Goal: Task Accomplishment & Management: Manage account settings

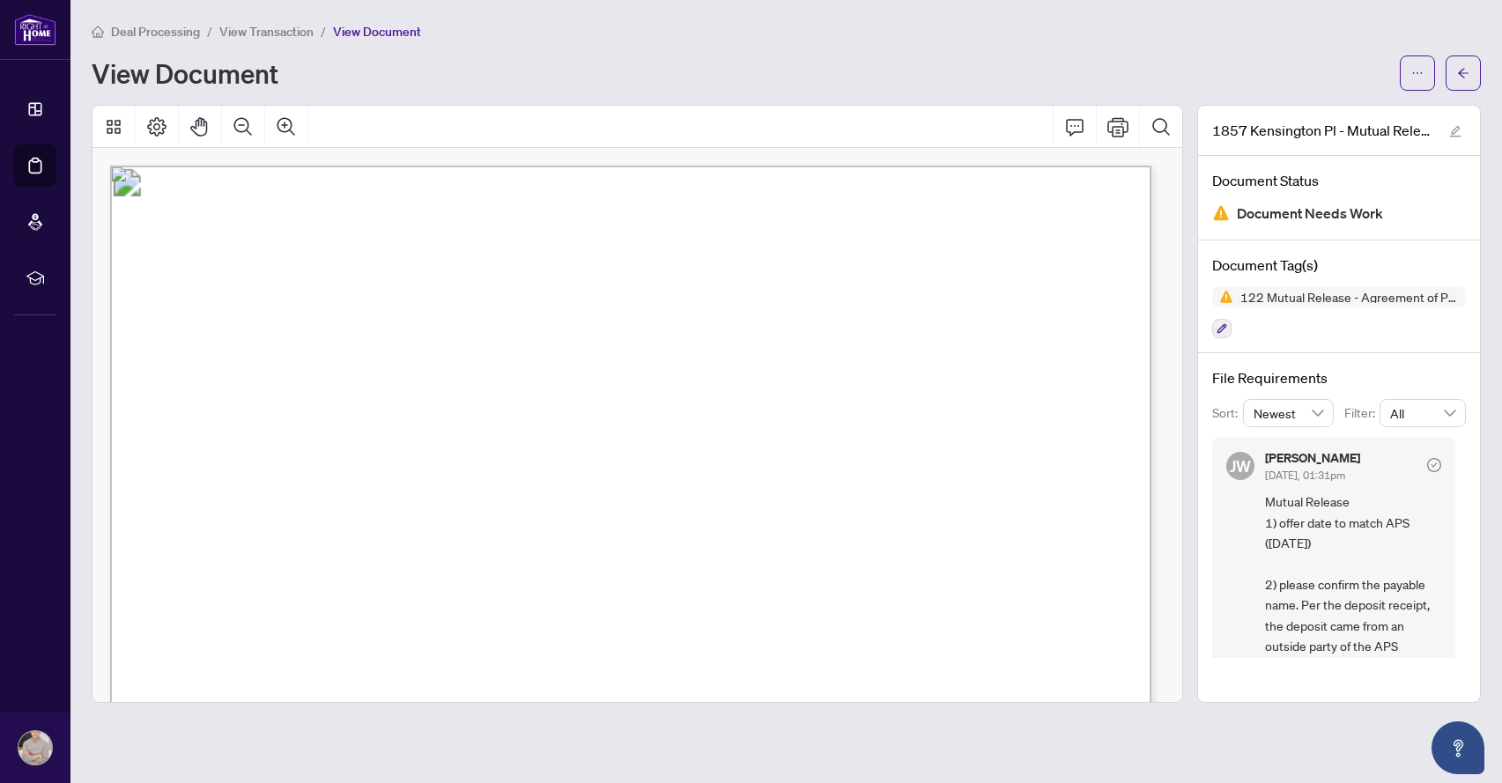
scroll to position [197, 0]
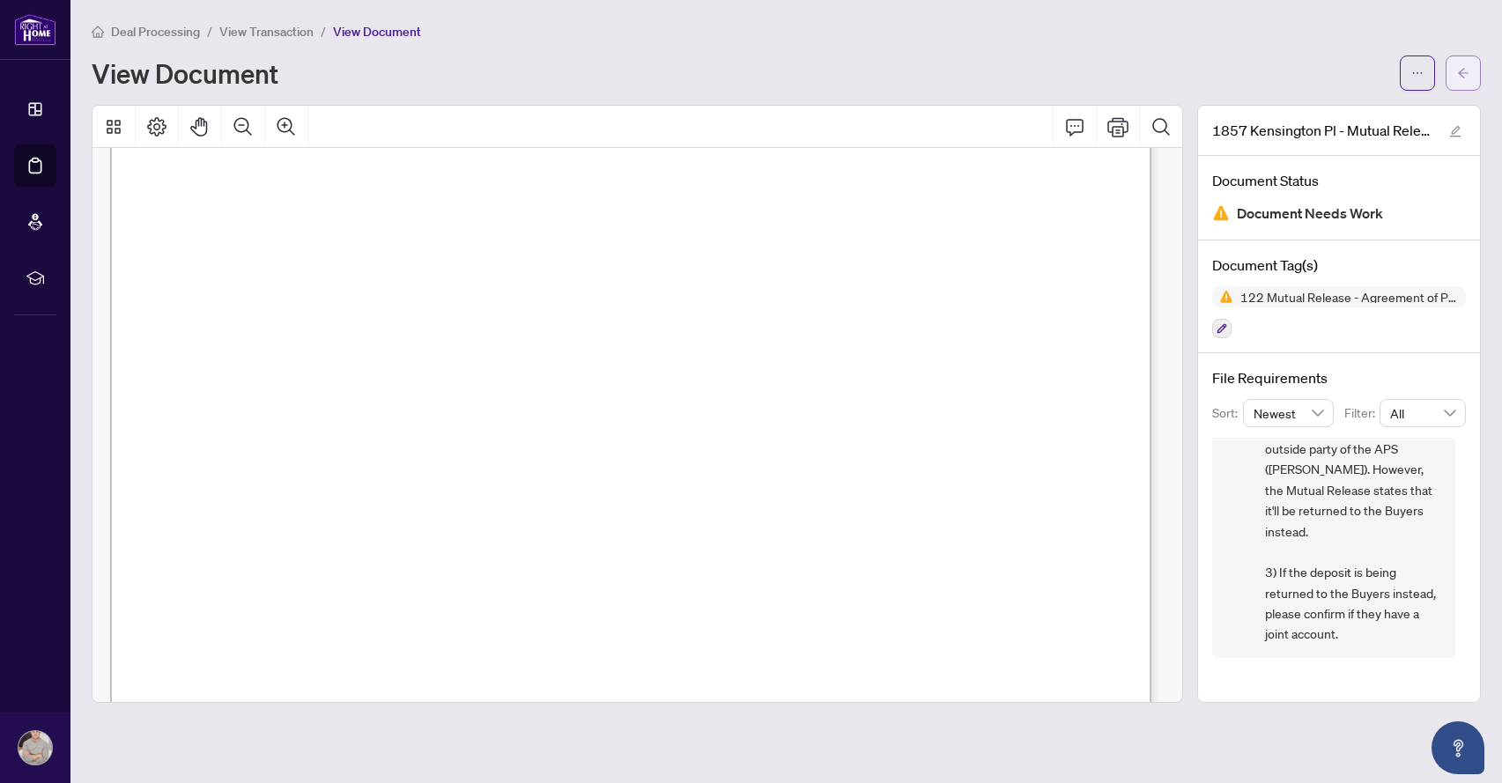
click at [1467, 68] on icon "arrow-left" at bounding box center [1463, 73] width 12 height 12
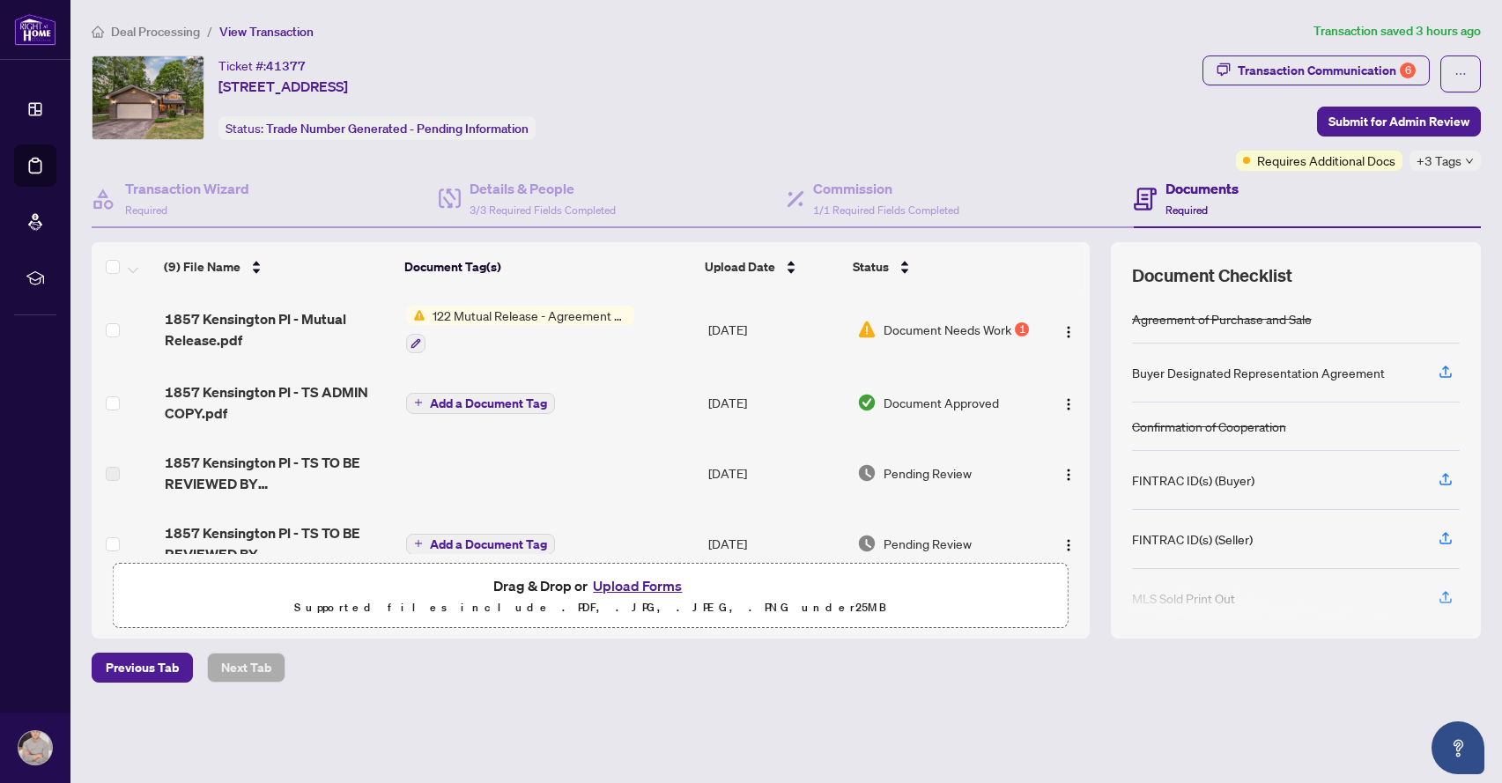
click at [913, 335] on span "Document Needs Work" at bounding box center [948, 329] width 128 height 19
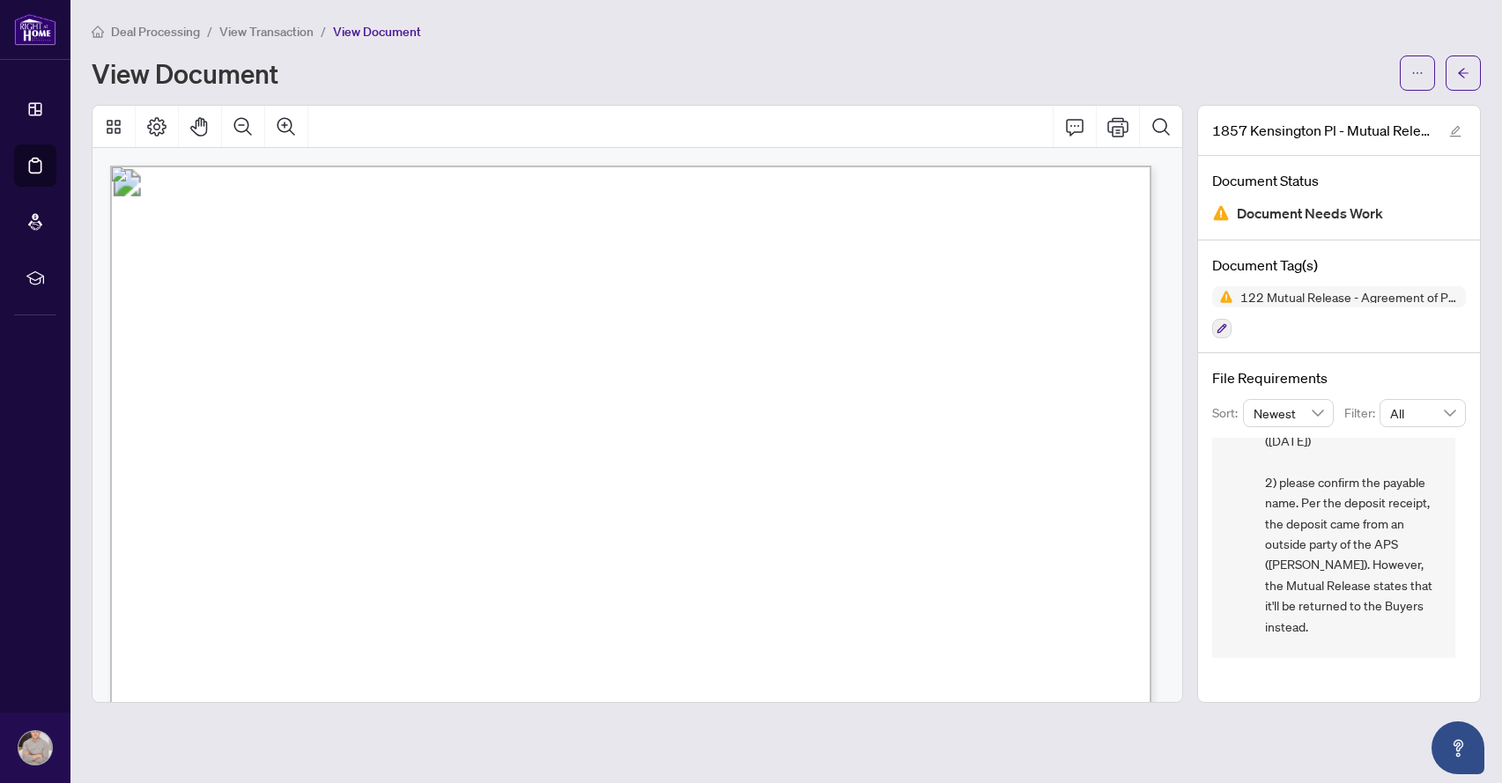
scroll to position [104, 0]
click at [1458, 76] on icon "arrow-left" at bounding box center [1463, 73] width 12 height 12
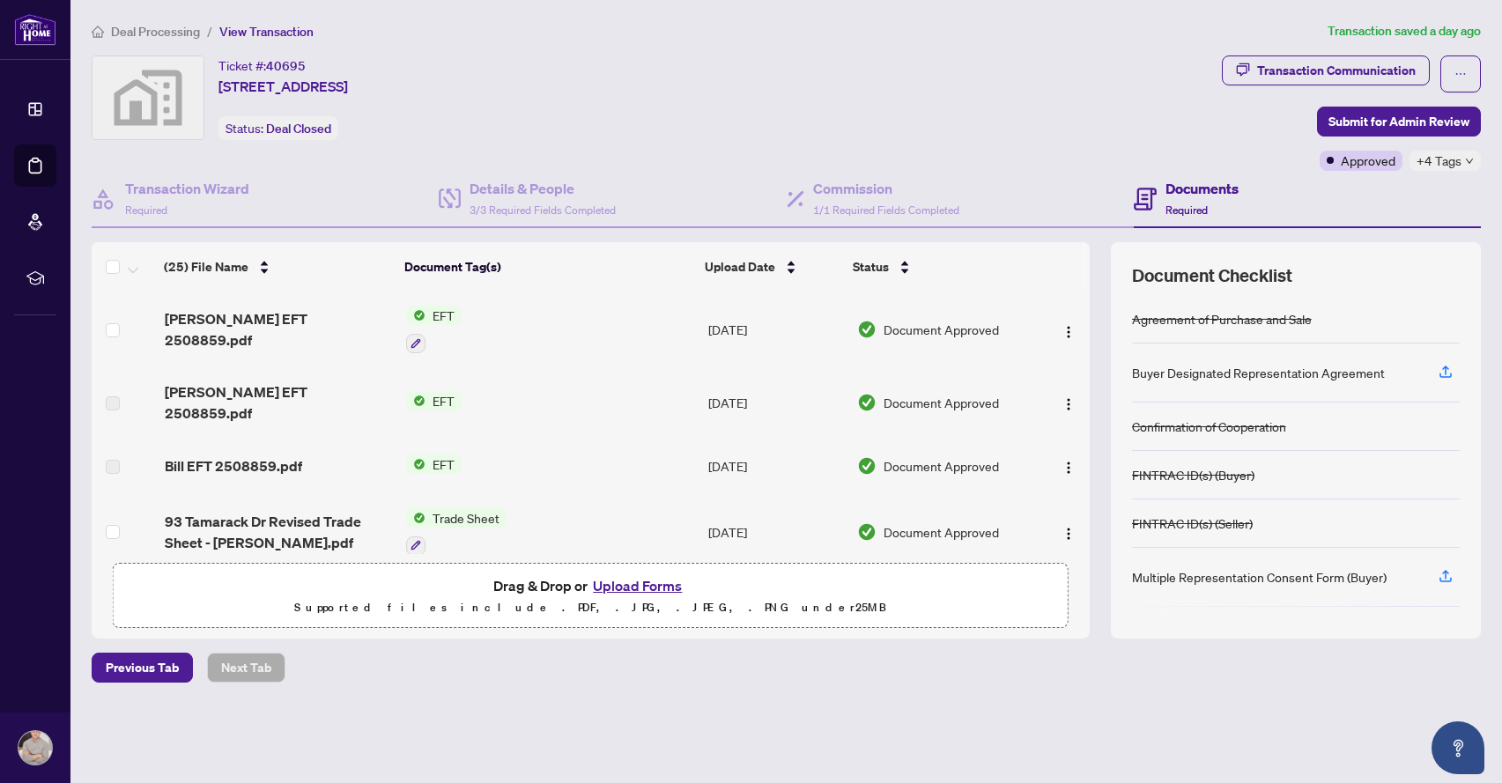
click at [315, 330] on div "Jon EFT 2508859.pdf" at bounding box center [278, 329] width 227 height 42
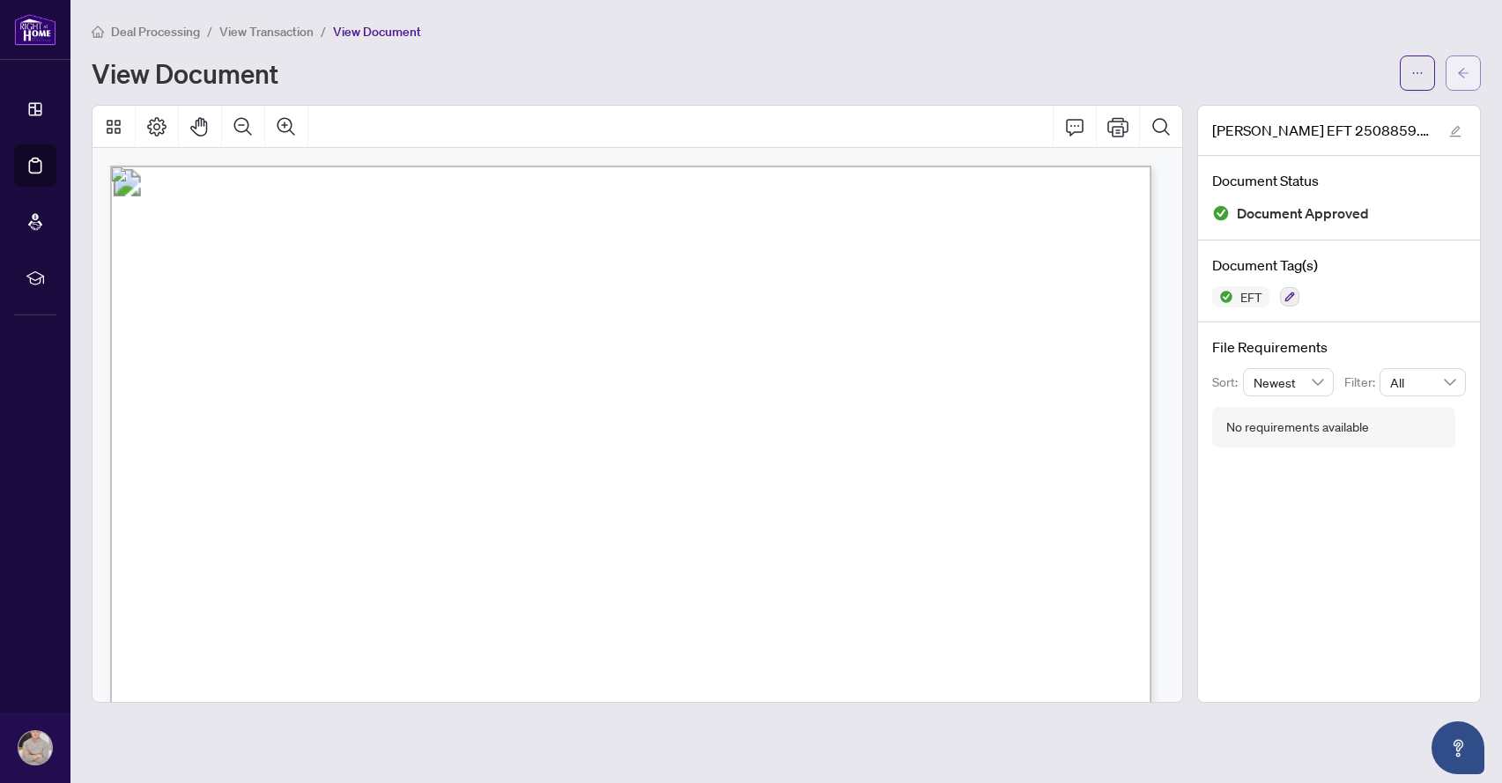
click at [1455, 68] on button "button" at bounding box center [1463, 73] width 35 height 35
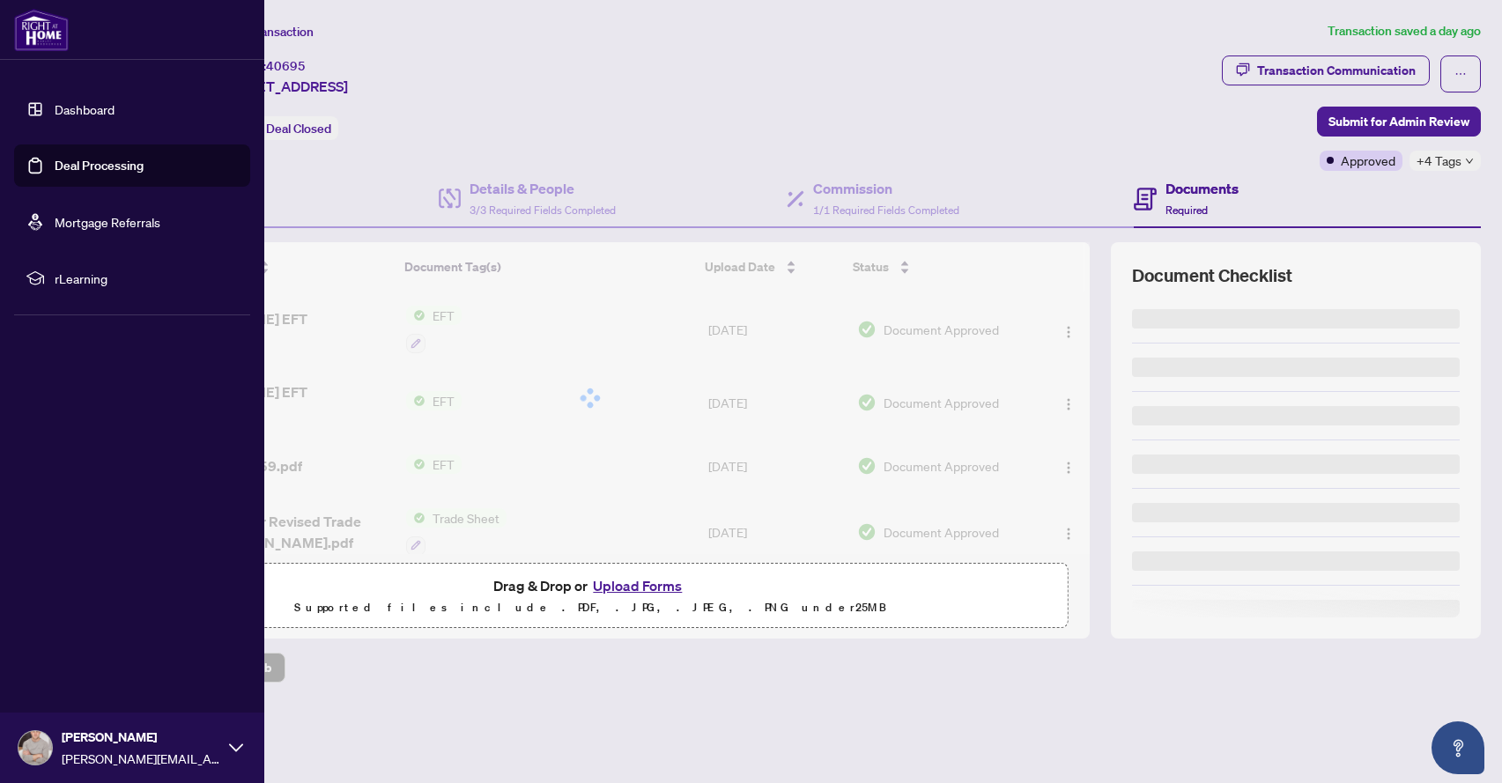
click at [43, 43] on img at bounding box center [41, 30] width 55 height 42
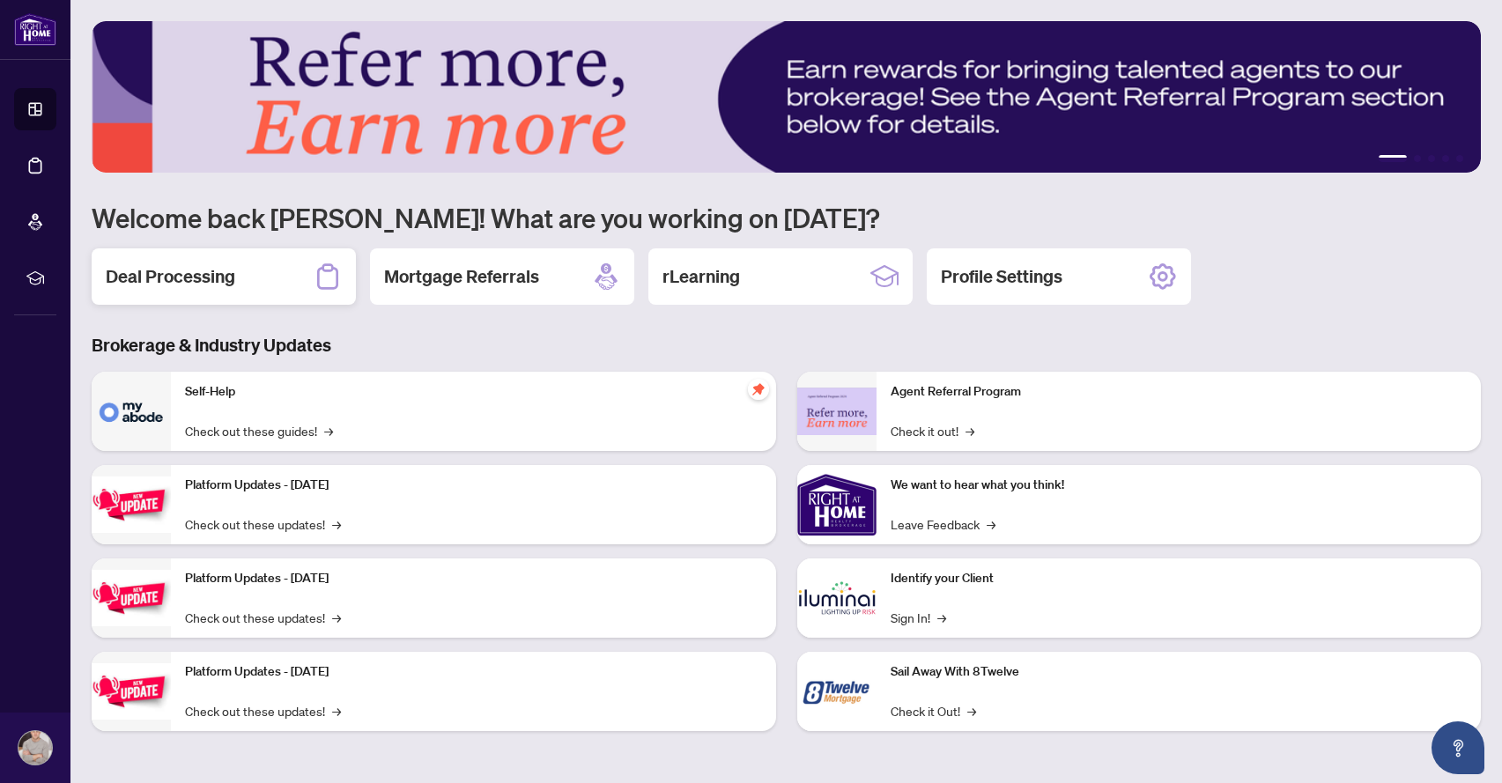
click at [277, 263] on div "Deal Processing" at bounding box center [224, 276] width 264 height 56
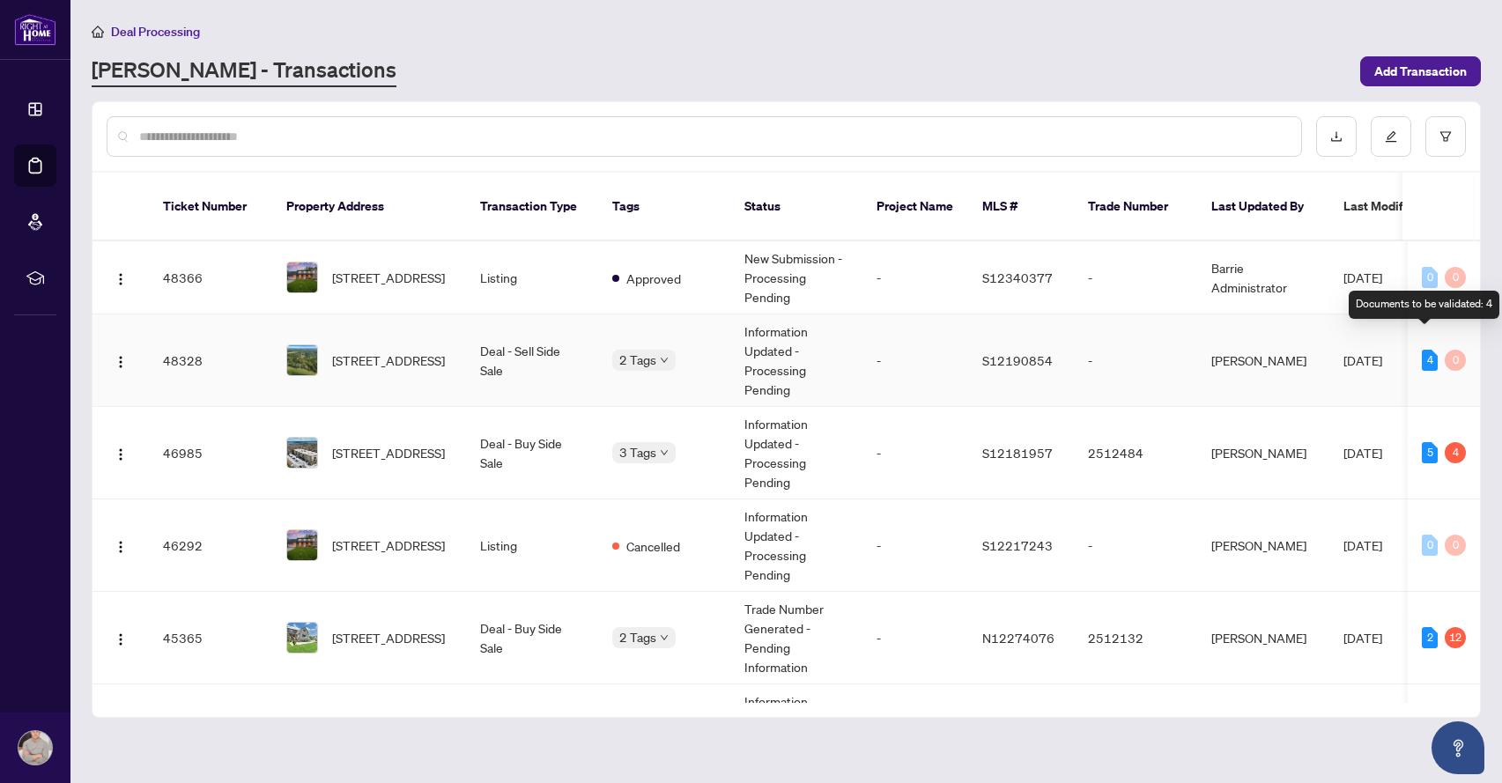
click at [1425, 350] on div "4" at bounding box center [1430, 360] width 16 height 21
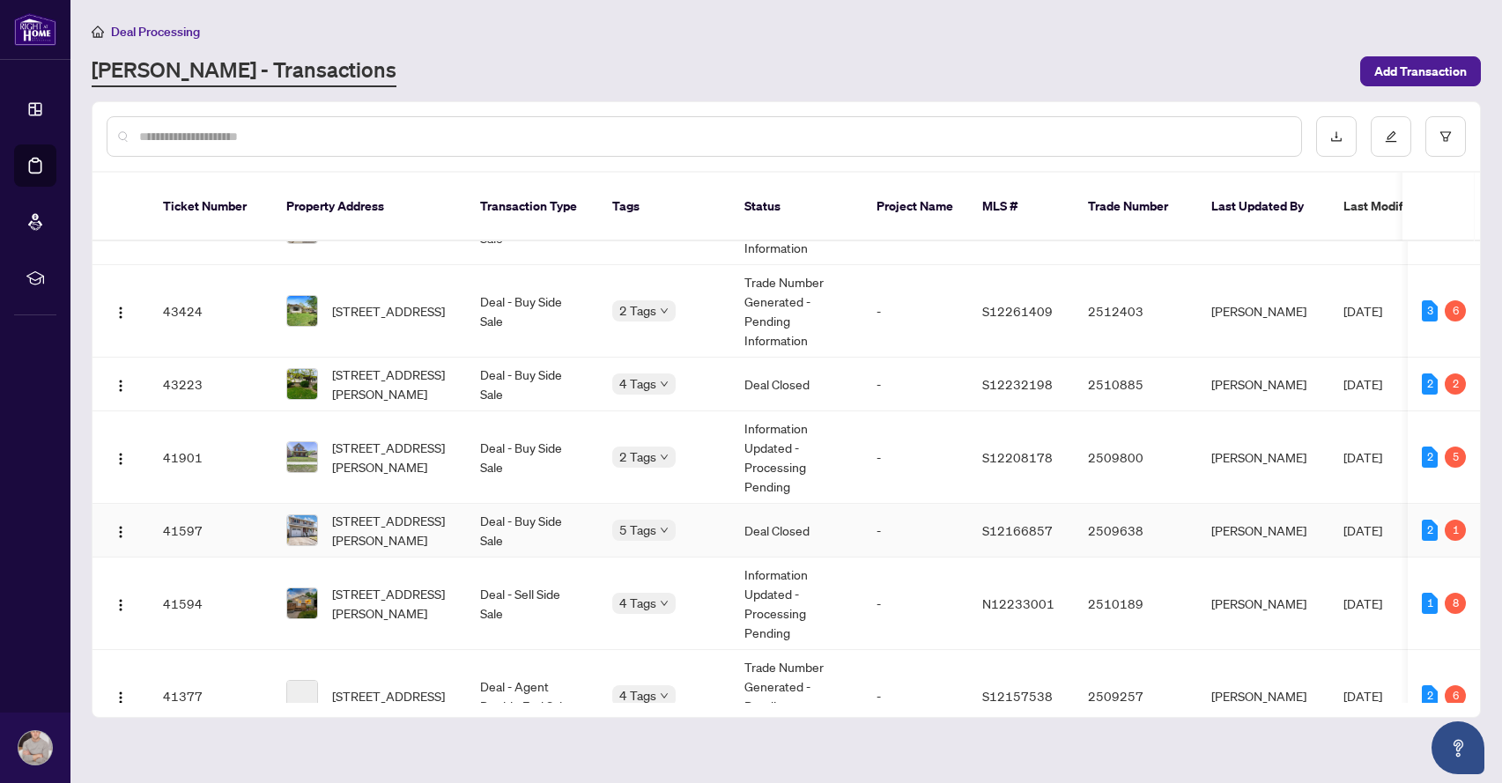
scroll to position [678, 0]
click at [424, 377] on span "1 Robert Blvd, Springwater, Ontario L0L 1V0, Canada" at bounding box center [392, 383] width 120 height 39
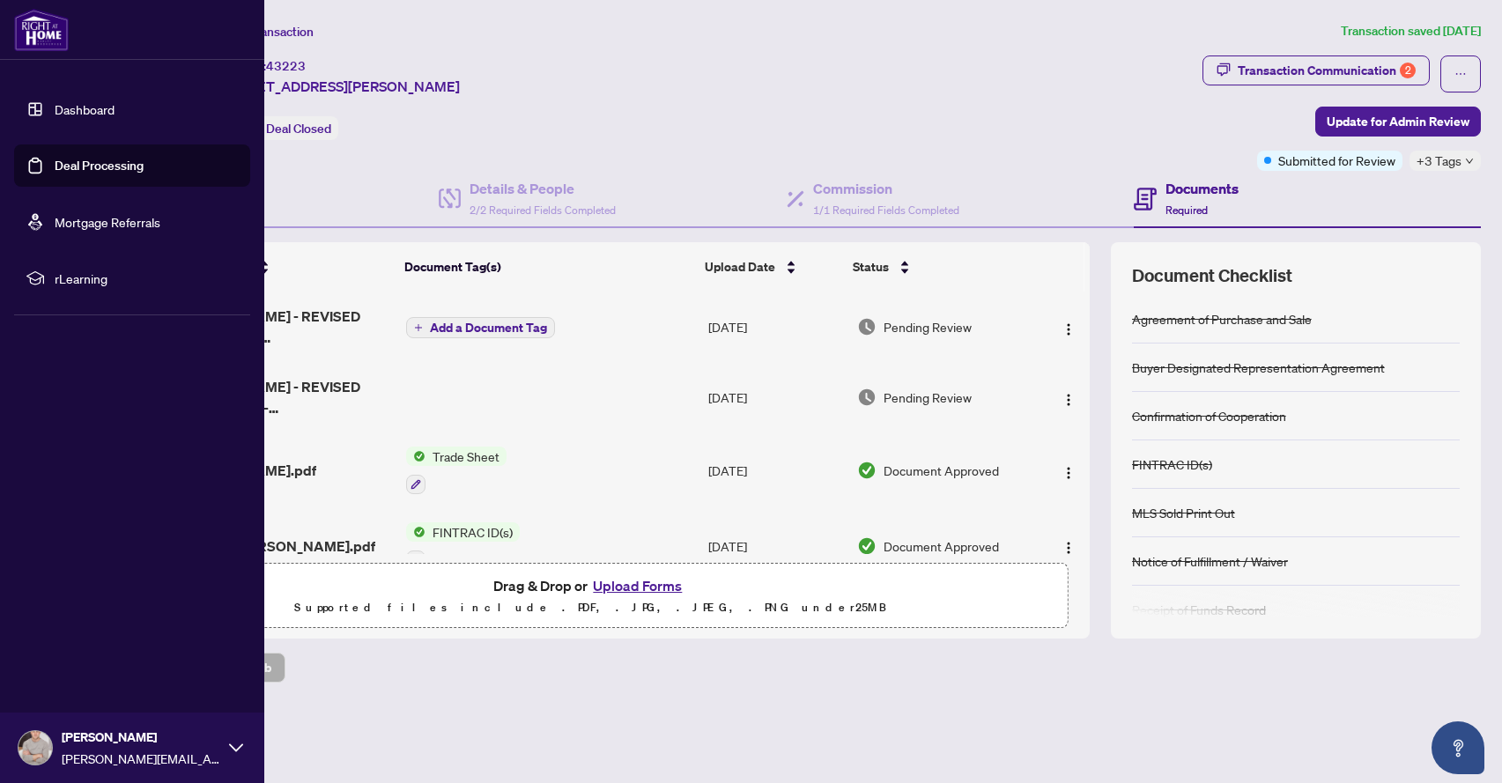
drag, startPoint x: 6, startPoint y: 34, endPoint x: 22, endPoint y: 33, distance: 15.9
click at [7, 34] on div at bounding box center [132, 30] width 264 height 60
click at [24, 33] on img at bounding box center [41, 30] width 55 height 42
